Goal: Transaction & Acquisition: Obtain resource

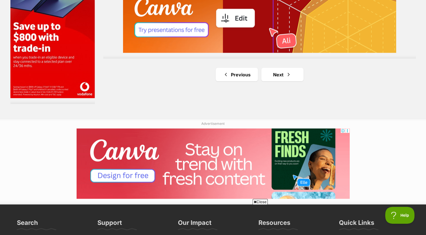
scroll to position [1055, 0]
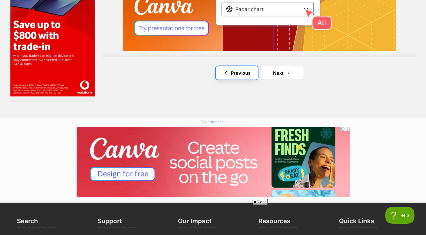
click at [229, 71] on link "Previous" at bounding box center [237, 73] width 42 height 14
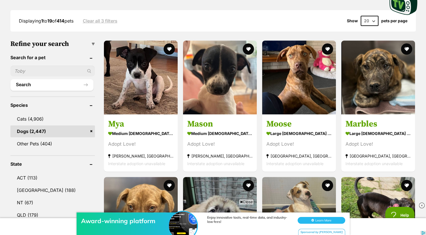
scroll to position [155, 0]
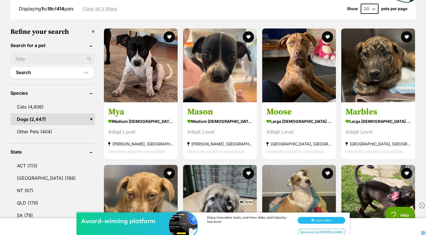
click at [50, 53] on input "text" at bounding box center [52, 58] width 84 height 11
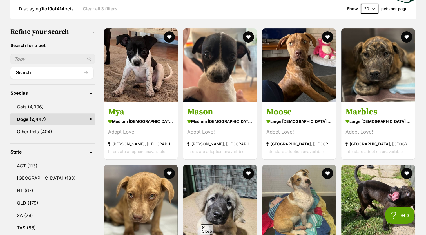
scroll to position [0, 0]
type input "[PERSON_NAME]"
click at [55, 57] on input "[PERSON_NAME]" at bounding box center [52, 58] width 84 height 11
click at [10, 67] on button "Search" at bounding box center [51, 72] width 83 height 11
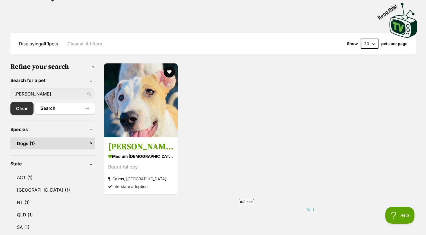
scroll to position [122, 0]
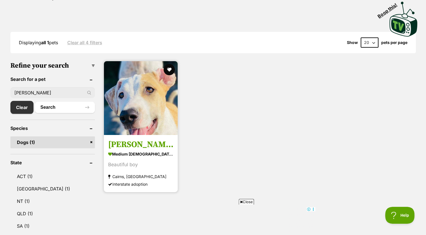
click at [144, 93] on img at bounding box center [141, 98] width 74 height 74
